Goal: Use online tool/utility: Utilize a website feature to perform a specific function

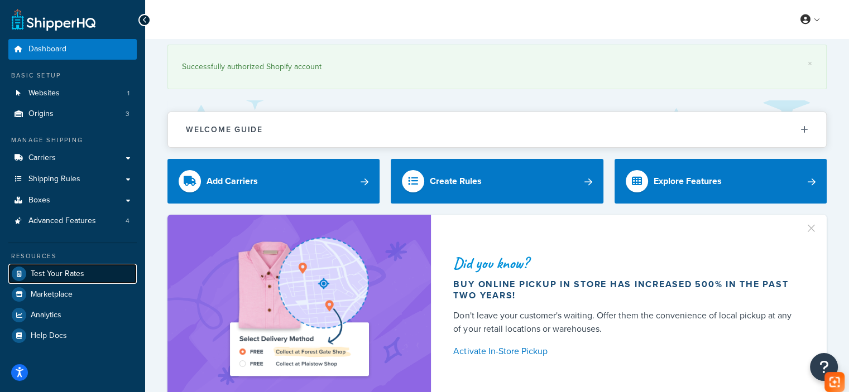
click at [92, 270] on link "Test Your Rates" at bounding box center [72, 274] width 128 height 20
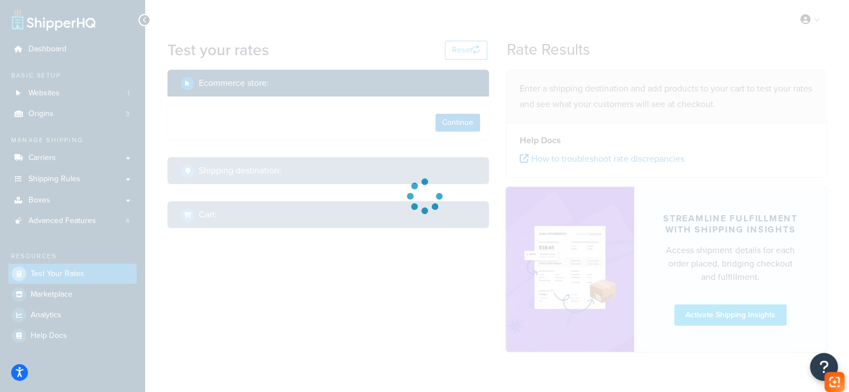
select select "[GEOGRAPHIC_DATA]"
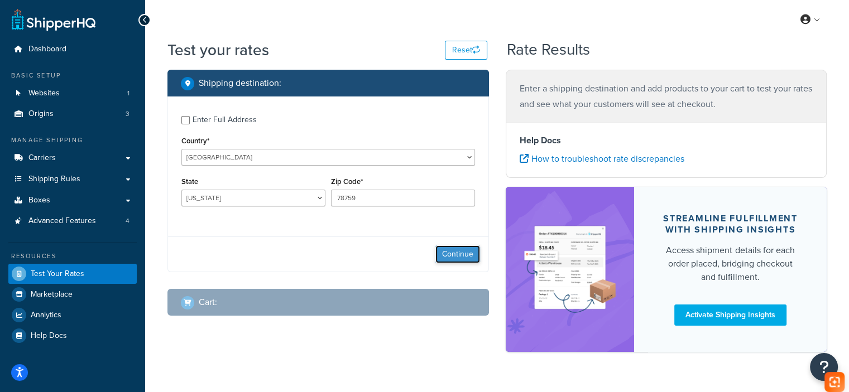
click at [449, 253] on button "Continue" at bounding box center [457, 255] width 45 height 18
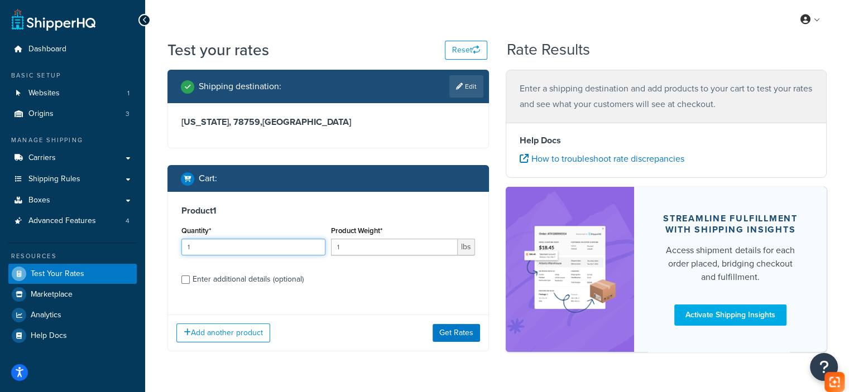
click at [121, 245] on div "Dashboard Basic Setup Websites 1 Origins 3 Manage Shipping Carriers Carriers Al…" at bounding box center [424, 212] width 849 height 424
click at [363, 250] on input "1" at bounding box center [394, 247] width 127 height 17
paste input "23.4"
type input "23.4"
click at [213, 270] on label "Enter additional details (optional)" at bounding box center [334, 279] width 282 height 18
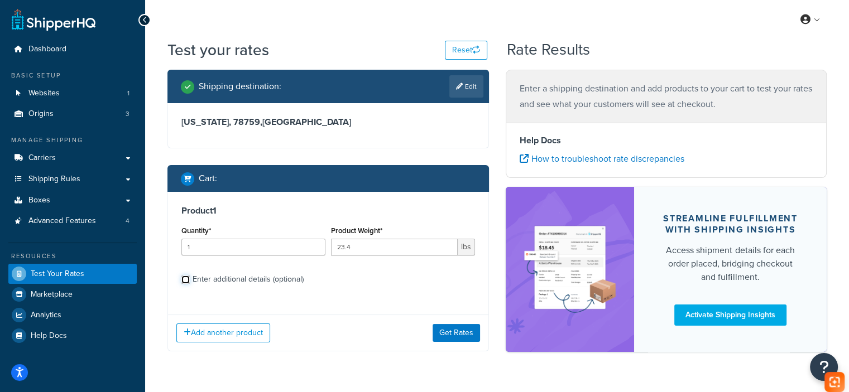
click at [190, 276] on input "Enter additional details (optional)" at bounding box center [185, 280] width 8 height 8
checkbox input "true"
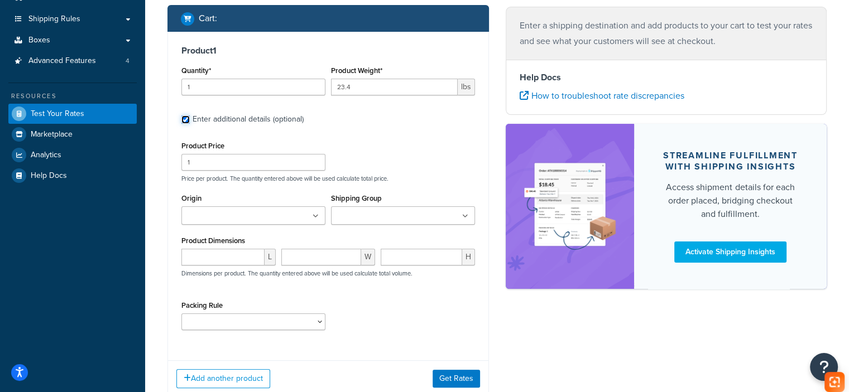
scroll to position [167, 0]
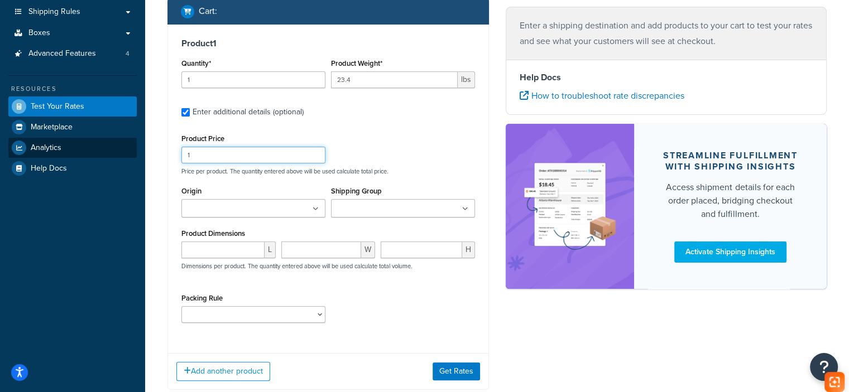
drag, startPoint x: 228, startPoint y: 154, endPoint x: 116, endPoint y: 151, distance: 111.7
click at [116, 151] on div "Dashboard Basic Setup Websites 1 Origins 3 Manage Shipping Carriers Carriers Al…" at bounding box center [424, 148] width 849 height 630
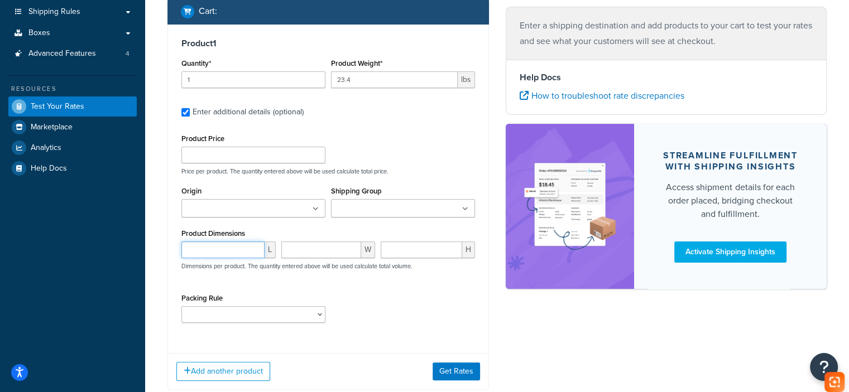
click at [217, 250] on input "number" at bounding box center [222, 250] width 83 height 17
type input "19"
click at [322, 249] on input "number" at bounding box center [321, 250] width 80 height 17
type input "19"
click at [397, 257] on input "number" at bounding box center [422, 250] width 82 height 17
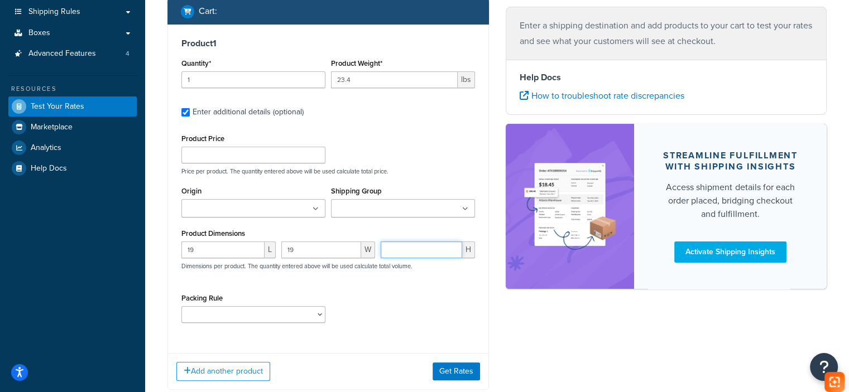
paste input "21.25"
type input "21.25"
click at [460, 372] on button "Get Rates" at bounding box center [456, 372] width 47 height 18
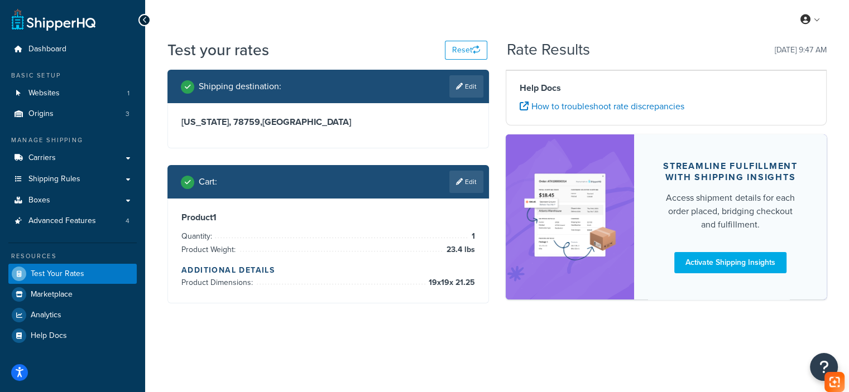
scroll to position [0, 0]
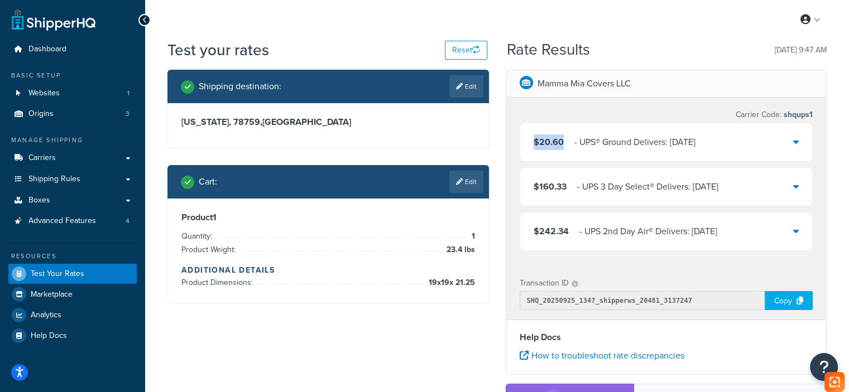
drag, startPoint x: 534, startPoint y: 142, endPoint x: 563, endPoint y: 147, distance: 29.5
click at [563, 147] on div "$20.60 ‌‌‍‍ - UPS® Ground Delivers: [DATE]" at bounding box center [615, 143] width 162 height 16
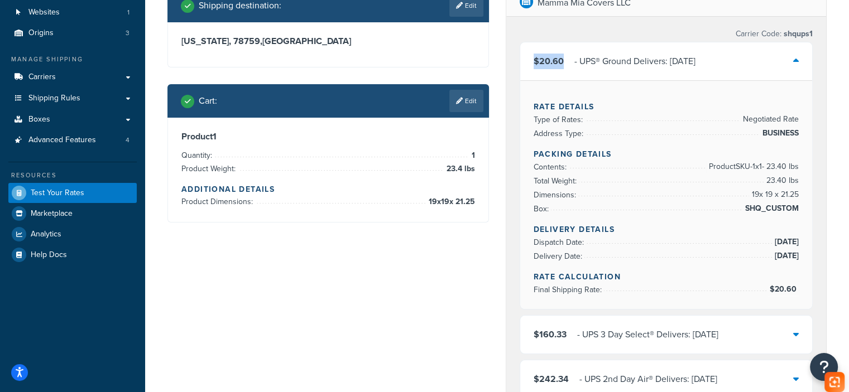
scroll to position [56, 0]
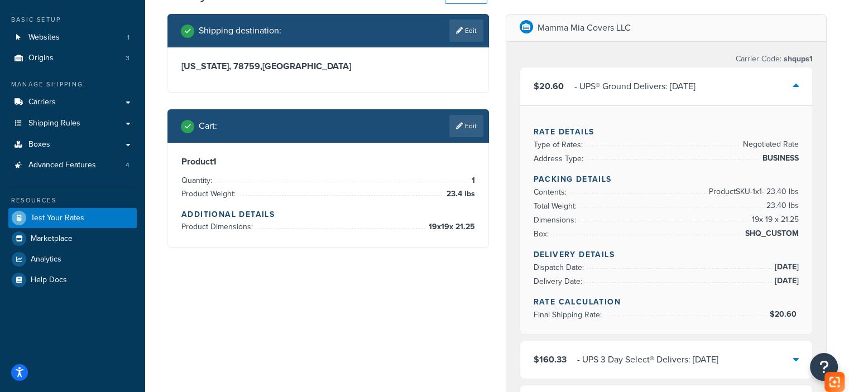
drag, startPoint x: 447, startPoint y: 194, endPoint x: 483, endPoint y: 194, distance: 36.3
click at [483, 194] on div "Product 1 Quantity: 1 Product Weight: 23.4 lbs Additional Details Product Dimen…" at bounding box center [328, 195] width 320 height 104
drag, startPoint x: 420, startPoint y: 227, endPoint x: 472, endPoint y: 226, distance: 52.5
click at [472, 226] on li "Product Dimensions: 19 x 19 x 21.25" at bounding box center [328, 227] width 294 height 13
click at [475, 226] on span "19 x 19 x 21.25" at bounding box center [450, 227] width 49 height 13
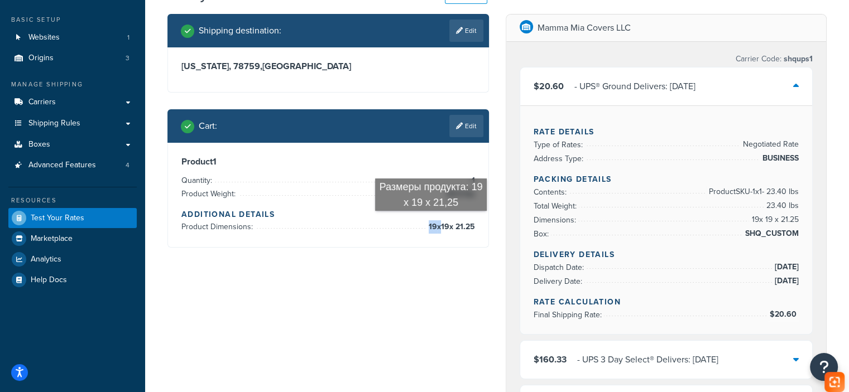
drag, startPoint x: 465, startPoint y: 227, endPoint x: 434, endPoint y: 225, distance: 31.3
click at [434, 225] on div "Product 1 Quantity: 1 Product Weight: 23.4 lbs Additional Details Product Dimen…" at bounding box center [328, 195] width 320 height 104
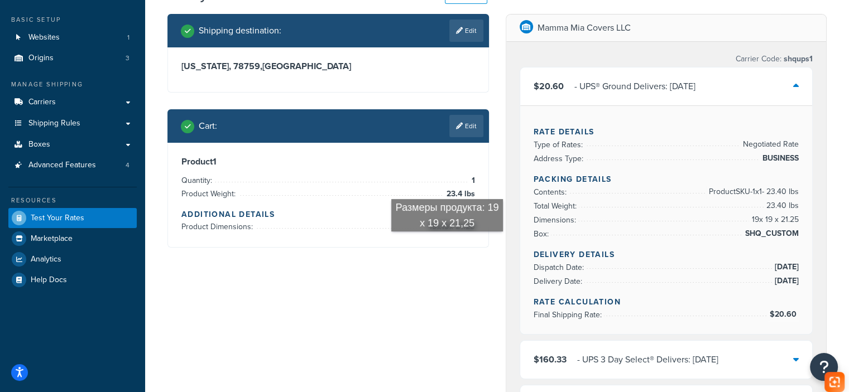
click at [449, 250] on div "Shipping destination : Edit [US_STATE], 78759 , [GEOGRAPHIC_DATA] Cart : Edit P…" at bounding box center [328, 139] width 338 height 251
